Goal: Task Accomplishment & Management: Manage account settings

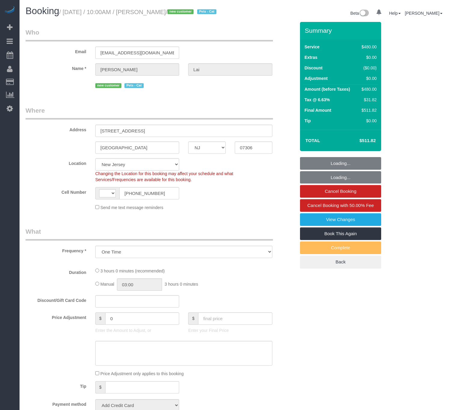
select select "NJ"
select select "string:[GEOGRAPHIC_DATA]"
select select "string:stripe-pm_1S2vxZ4VGloSiKo72XQYZoO4"
select select "2"
select select "180"
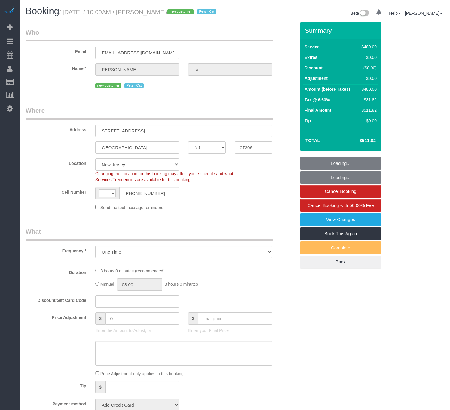
select select "spot1"
select select "number:89"
select select "number:90"
select select "number:14"
select select "number:5"
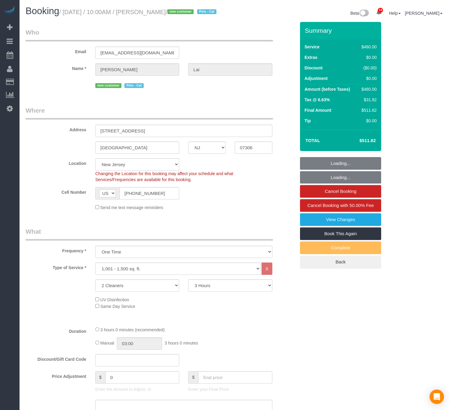
select select "object:1057"
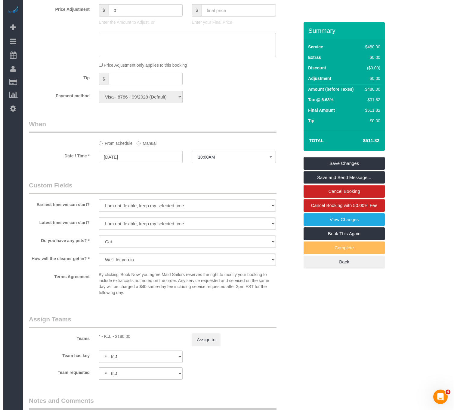
scroll to position [496, 0]
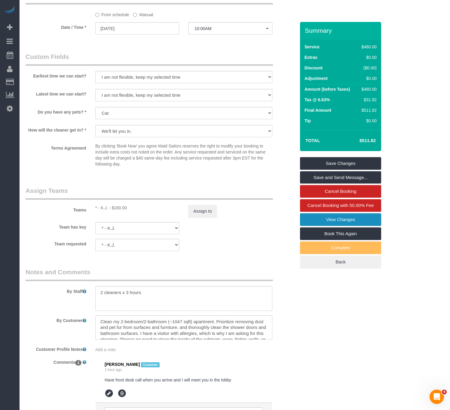
click at [363, 226] on link "View Changes" at bounding box center [340, 219] width 81 height 13
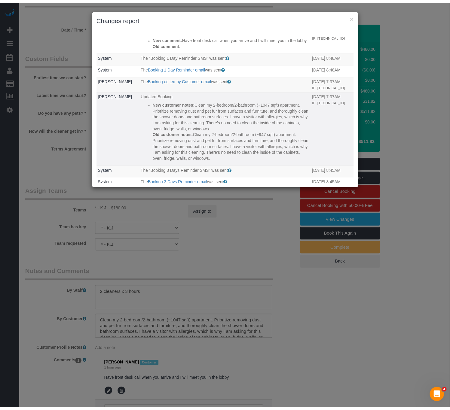
scroll to position [45, 0]
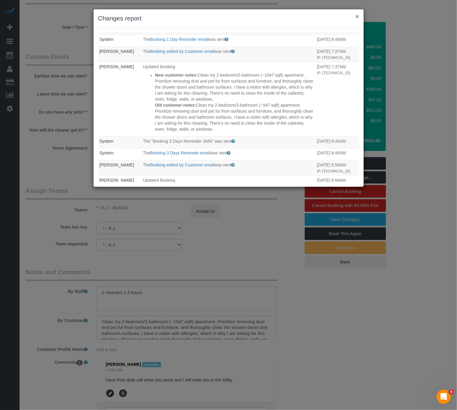
click at [358, 14] on button "×" at bounding box center [357, 16] width 4 height 6
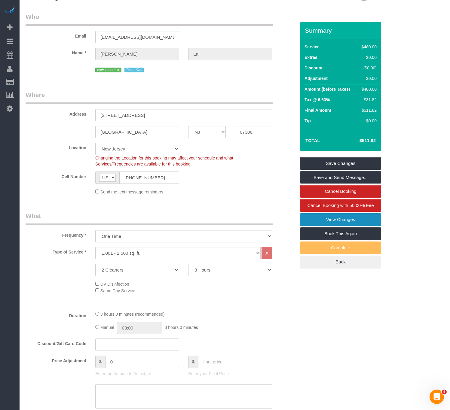
scroll to position [0, 0]
